Goal: Transaction & Acquisition: Register for event/course

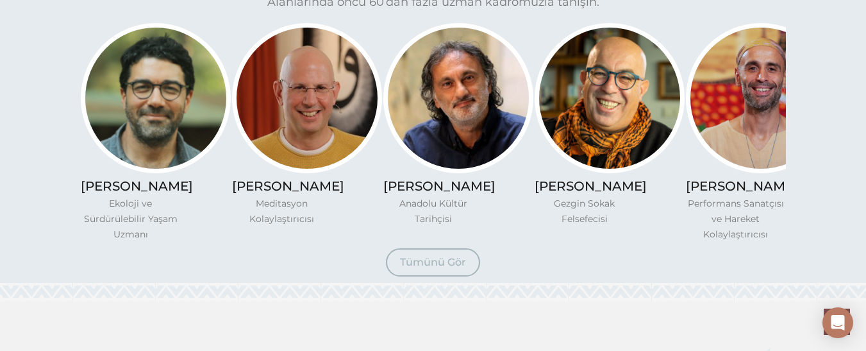
scroll to position [974, 0]
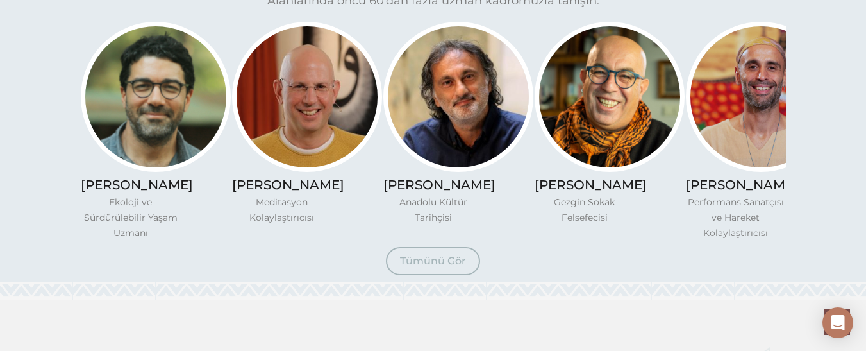
click at [431, 267] on span "Tümünü Gör" at bounding box center [433, 260] width 66 height 12
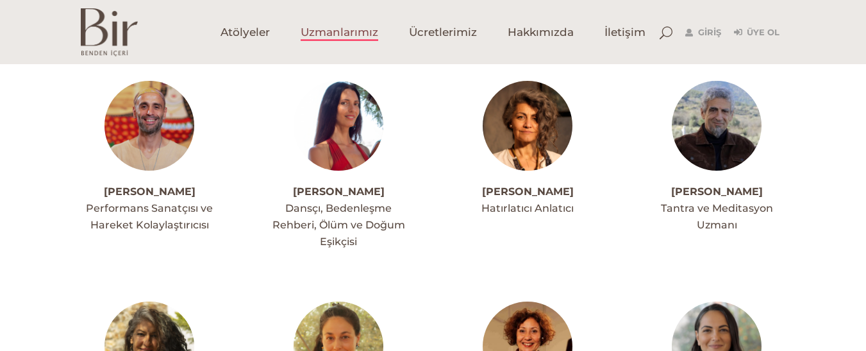
scroll to position [436, 0]
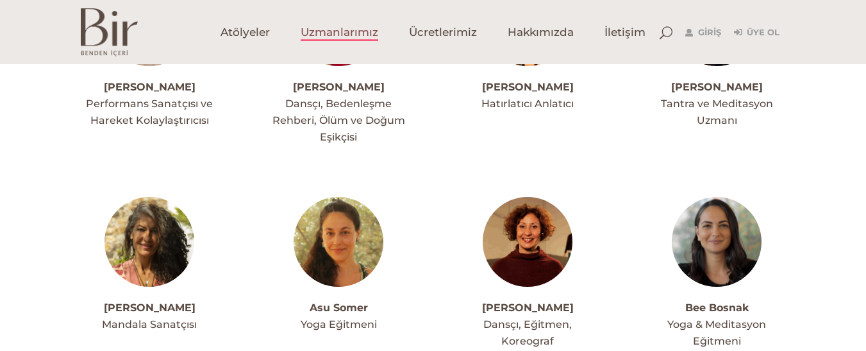
click at [732, 102] on span "Tantra ve Meditasyon Uzmanı" at bounding box center [717, 111] width 112 height 29
click at [711, 86] on link "[PERSON_NAME]" at bounding box center [717, 87] width 92 height 12
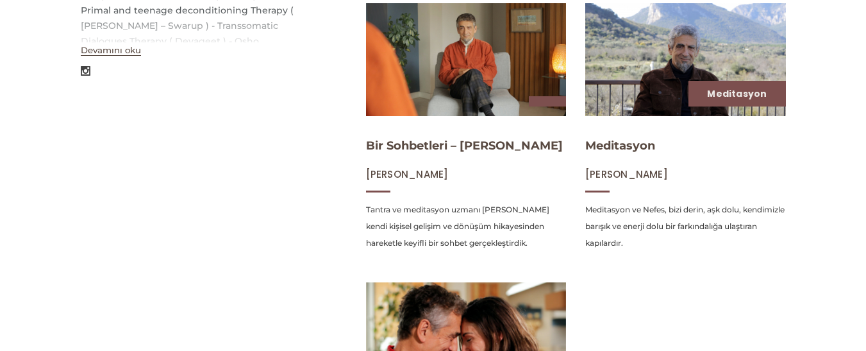
scroll to position [461, 0]
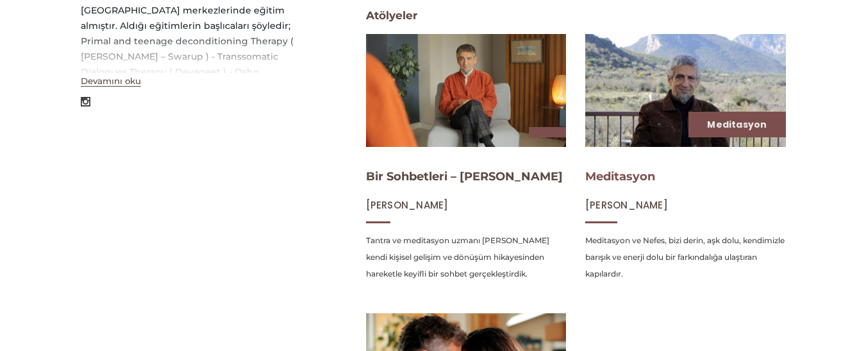
click at [627, 177] on link "Meditasyon" at bounding box center [620, 176] width 70 height 14
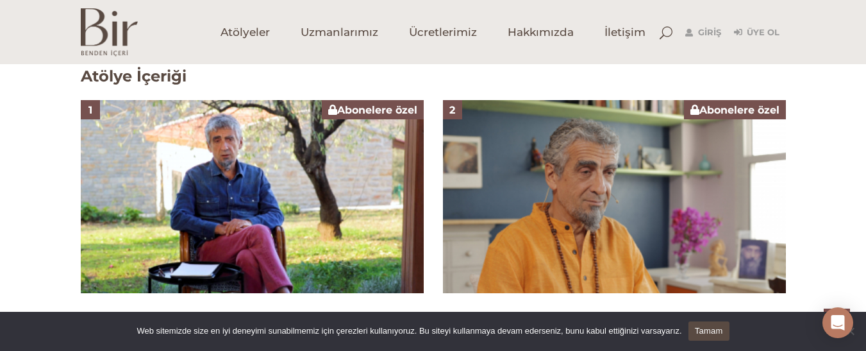
scroll to position [783, 0]
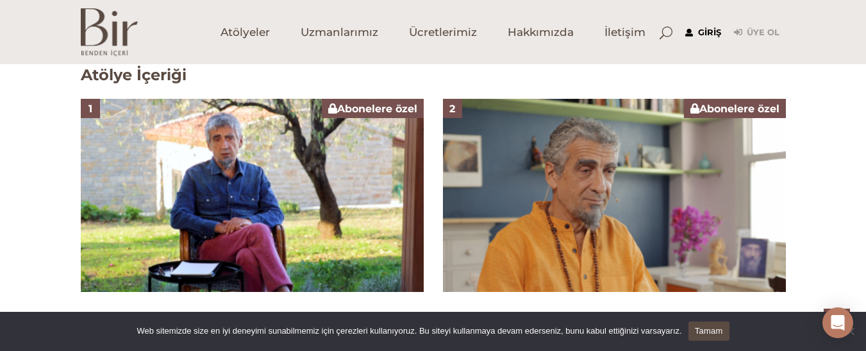
click at [701, 33] on link "Giriş" at bounding box center [703, 32] width 36 height 15
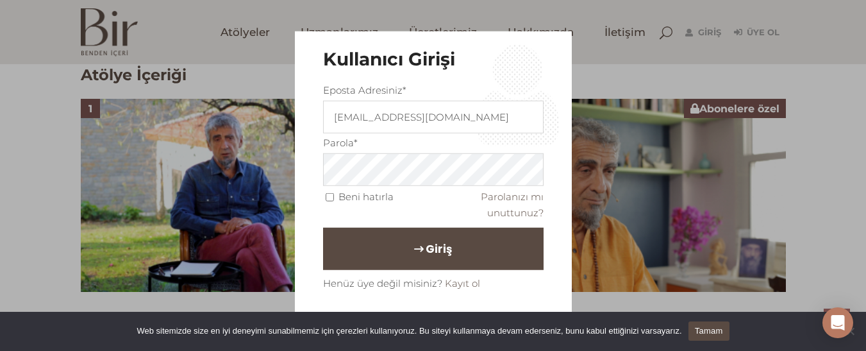
click at [506, 247] on button "Giriş" at bounding box center [433, 249] width 220 height 42
